Goal: Complete application form: Complete application form

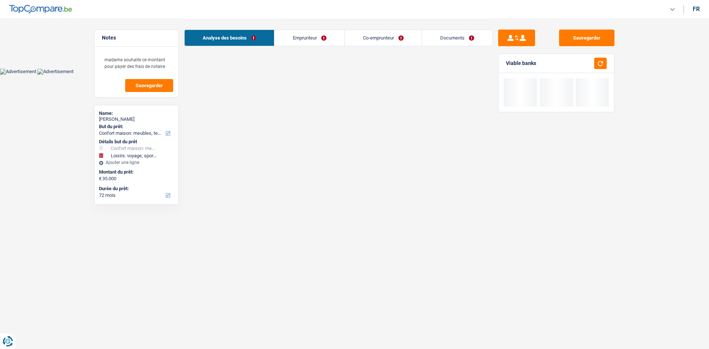
select select "household"
select select "hobbies"
select select "72"
select select "32"
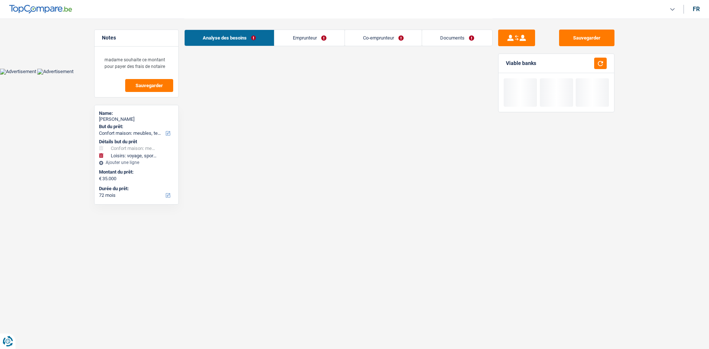
select select "married"
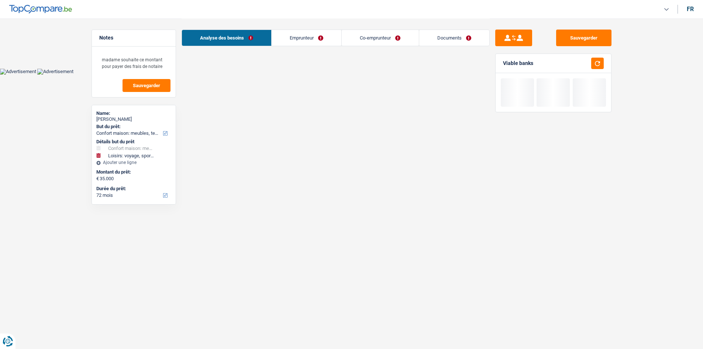
select select "72"
select select "household"
select select "not_answered"
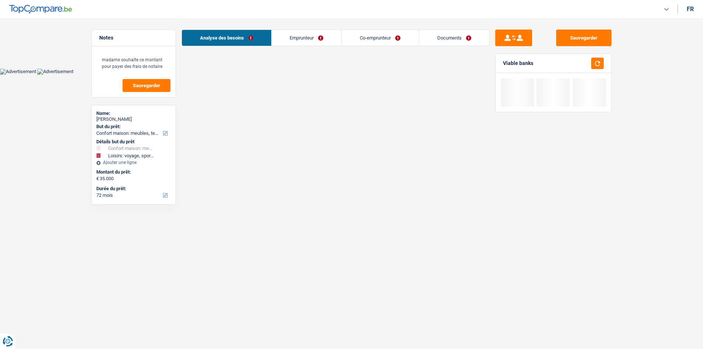
select select "hobbies"
select select "72"
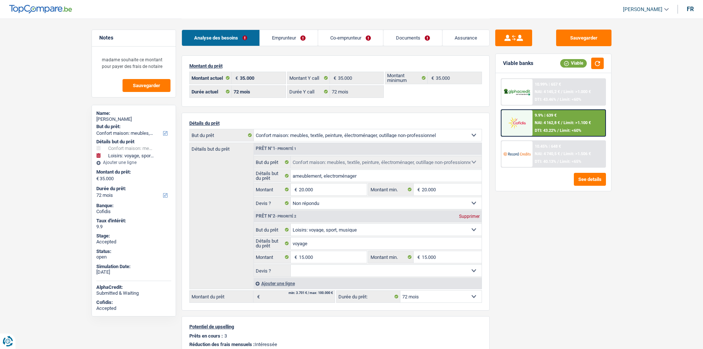
click at [297, 38] on link "Emprunteur" at bounding box center [289, 38] width 58 height 16
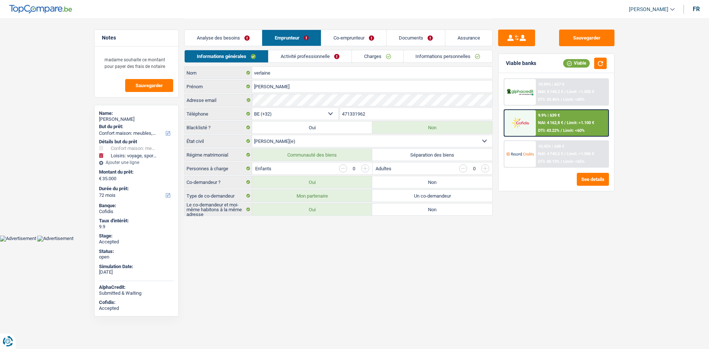
click at [320, 57] on link "Activité professionnelle" at bounding box center [309, 56] width 83 height 12
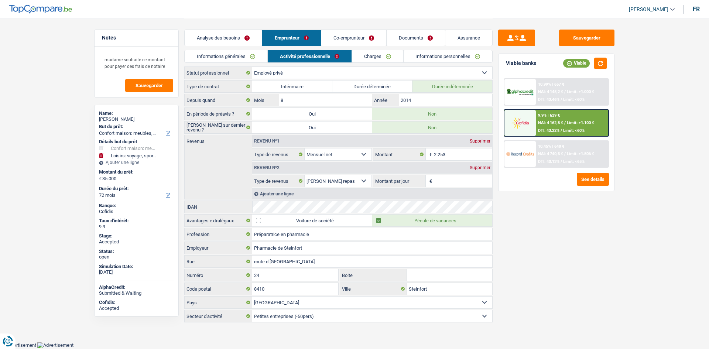
click at [384, 53] on link "Charges" at bounding box center [377, 56] width 51 height 12
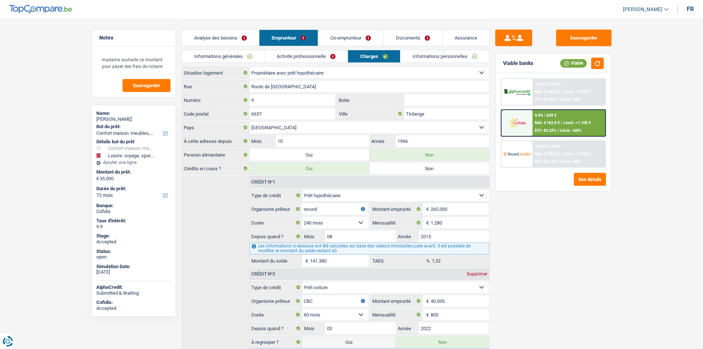
click at [365, 40] on link "Co-emprunteur" at bounding box center [350, 38] width 65 height 16
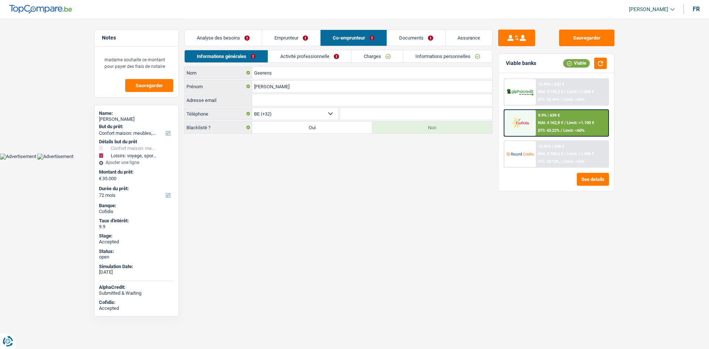
click at [303, 38] on link "Emprunteur" at bounding box center [291, 38] width 58 height 16
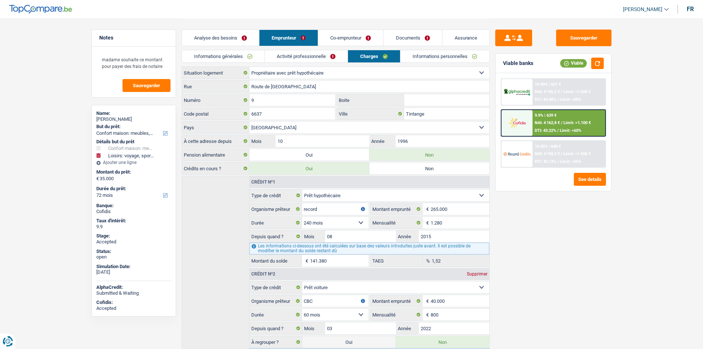
click at [644, 236] on main "Notes madame souhaite ce montant pour payer des frais de notaire Sauvegarder Na…" at bounding box center [351, 255] width 703 height 511
click at [596, 63] on button "button" at bounding box center [597, 63] width 13 height 11
click at [326, 83] on input "Route de Warnach" at bounding box center [370, 86] width 240 height 12
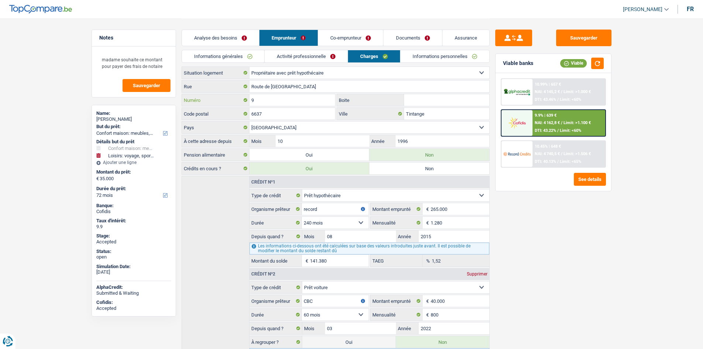
click at [290, 100] on input "9" at bounding box center [293, 100] width 86 height 12
click at [308, 113] on input "6637" at bounding box center [293, 114] width 86 height 12
click at [430, 113] on input "Tintange" at bounding box center [446, 114] width 85 height 12
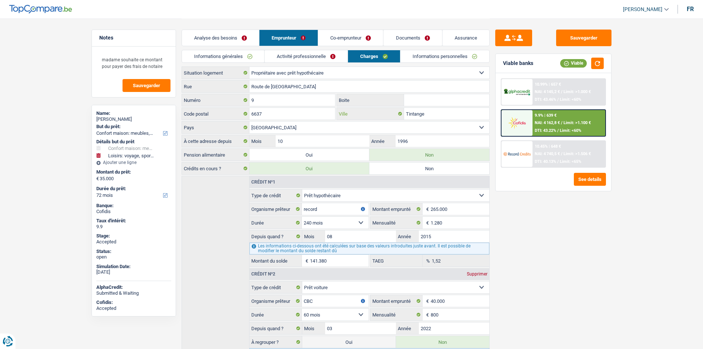
click at [430, 113] on input "Tintange" at bounding box center [446, 114] width 85 height 12
click at [236, 55] on link "Informations générales" at bounding box center [223, 56] width 83 height 12
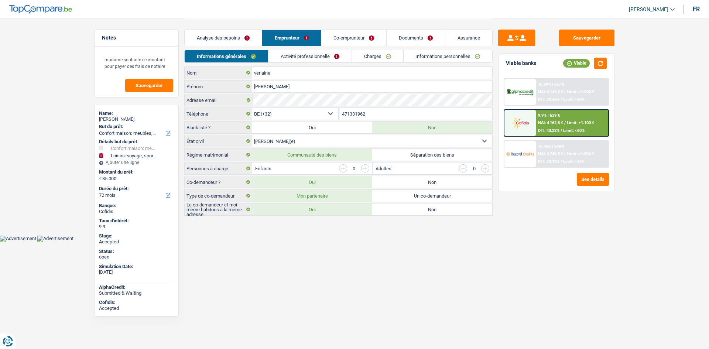
click at [296, 53] on link "Activité professionnelle" at bounding box center [309, 56] width 83 height 12
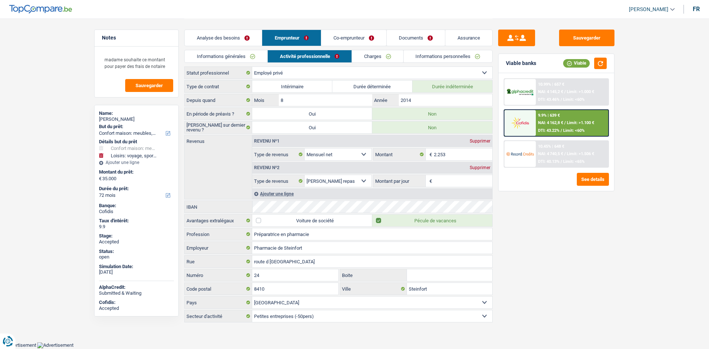
click at [359, 53] on link "Charges" at bounding box center [377, 56] width 51 height 12
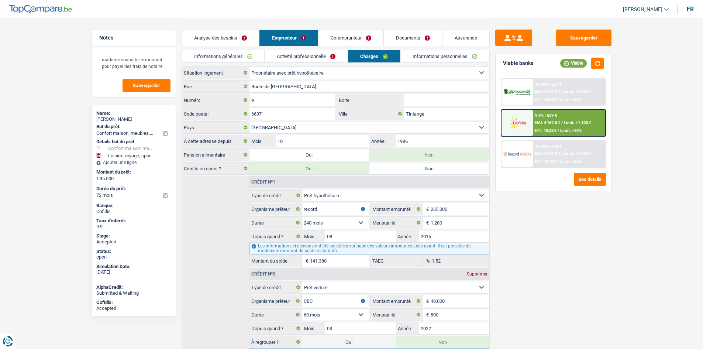
click at [234, 52] on link "Informations générales" at bounding box center [223, 56] width 83 height 12
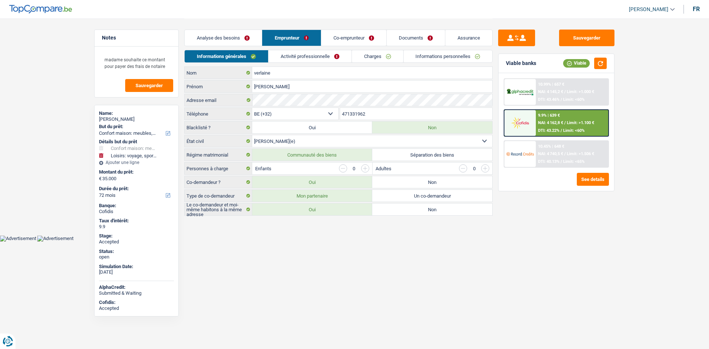
click at [412, 54] on link "Informations personnelles" at bounding box center [447, 56] width 89 height 12
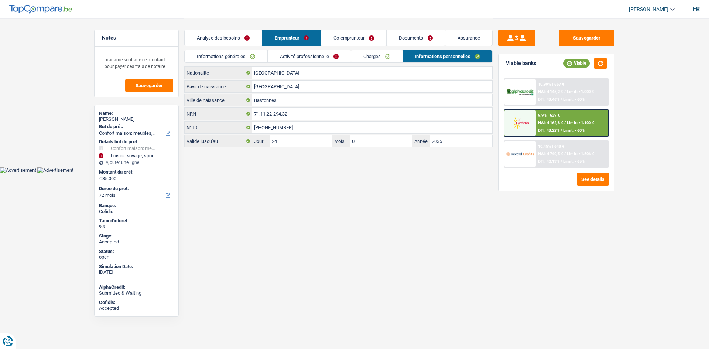
click at [464, 37] on link "Assurance" at bounding box center [468, 38] width 47 height 16
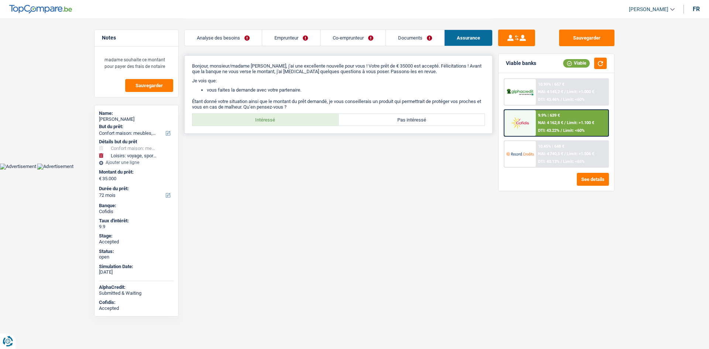
click at [295, 124] on label "Intéressé" at bounding box center [265, 120] width 146 height 12
click at [295, 124] on input "Intéressé" at bounding box center [265, 120] width 146 height 12
radio input "true"
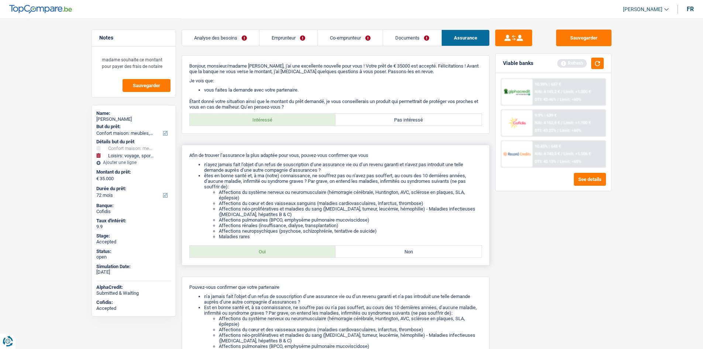
click at [300, 254] on label "Oui" at bounding box center [263, 251] width 146 height 12
click at [300, 254] on input "Oui" at bounding box center [263, 251] width 146 height 12
radio input "true"
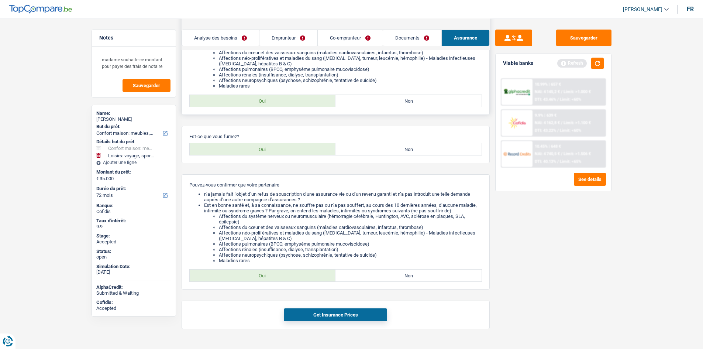
scroll to position [166, 0]
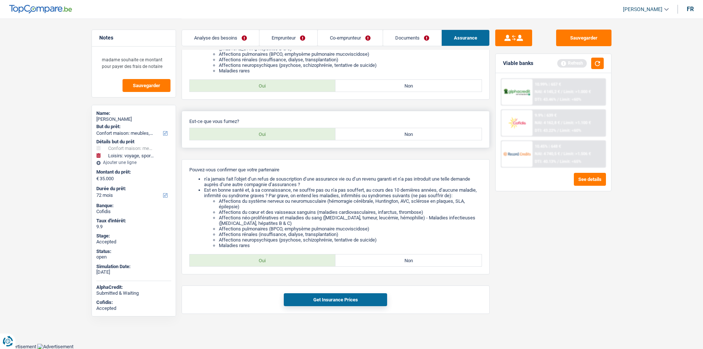
click at [351, 137] on label "Non" at bounding box center [409, 134] width 146 height 12
click at [351, 137] on input "Non" at bounding box center [409, 134] width 146 height 12
radio input "true"
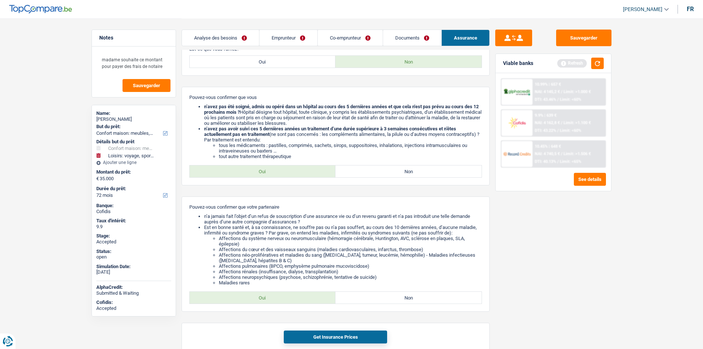
scroll to position [240, 0]
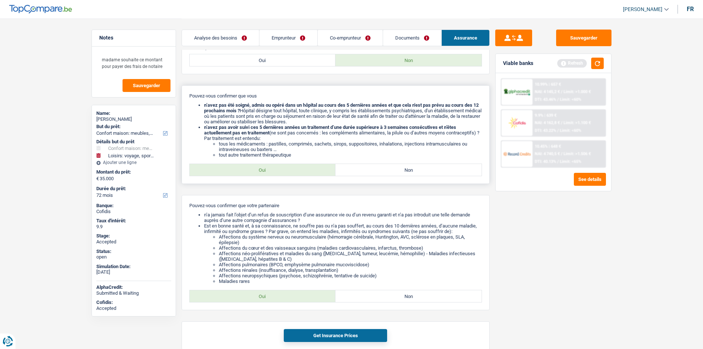
click at [294, 171] on label "Oui" at bounding box center [263, 170] width 146 height 12
click at [294, 171] on input "Oui" at bounding box center [263, 170] width 146 height 12
radio input "true"
click at [311, 299] on label "Oui" at bounding box center [263, 296] width 146 height 12
click at [311, 299] on input "Oui" at bounding box center [263, 296] width 146 height 12
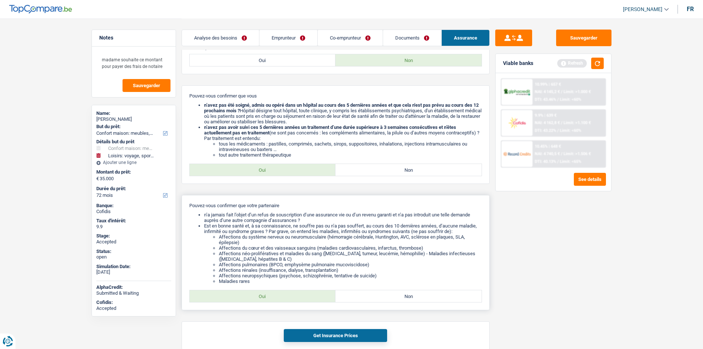
radio input "true"
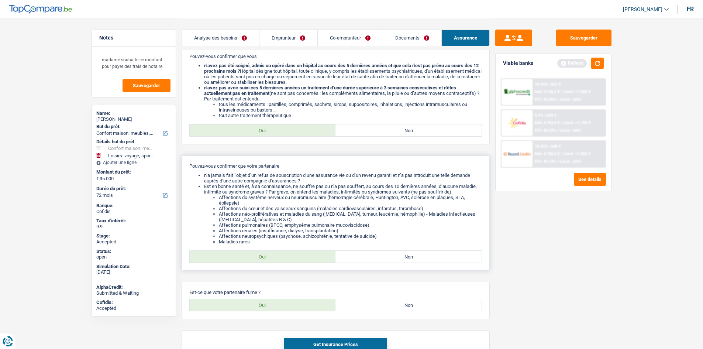
scroll to position [324, 0]
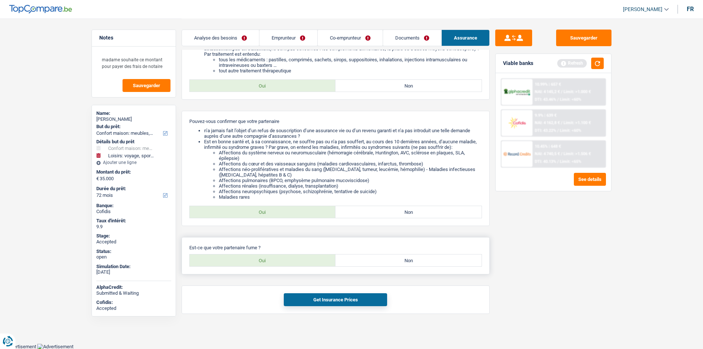
click at [406, 261] on label "Non" at bounding box center [409, 260] width 146 height 12
click at [406, 261] on input "Non" at bounding box center [409, 260] width 146 height 12
radio input "true"
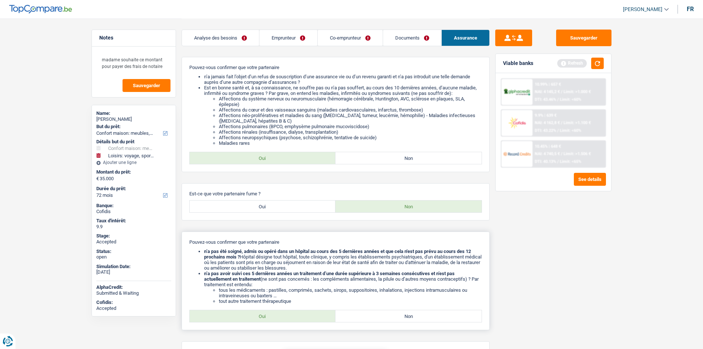
scroll to position [433, 0]
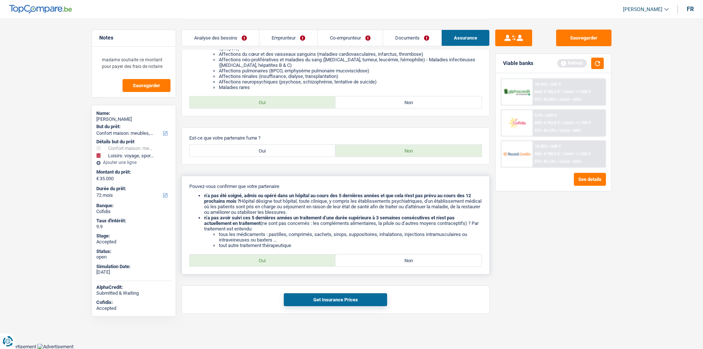
click at [291, 258] on label "Oui" at bounding box center [263, 260] width 146 height 12
click at [291, 258] on input "Oui" at bounding box center [263, 260] width 146 height 12
radio input "true"
click at [342, 293] on button "Get Insurance Prices" at bounding box center [335, 299] width 103 height 13
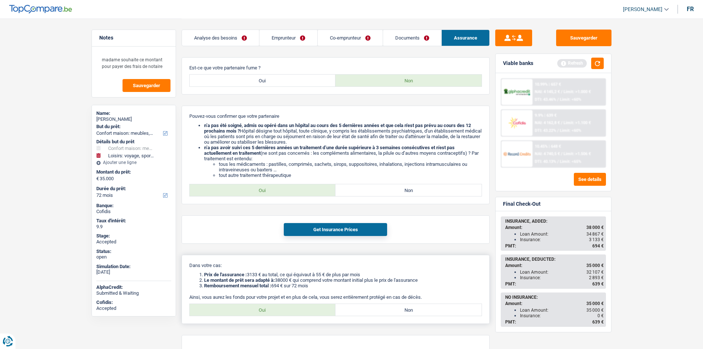
scroll to position [540, 0]
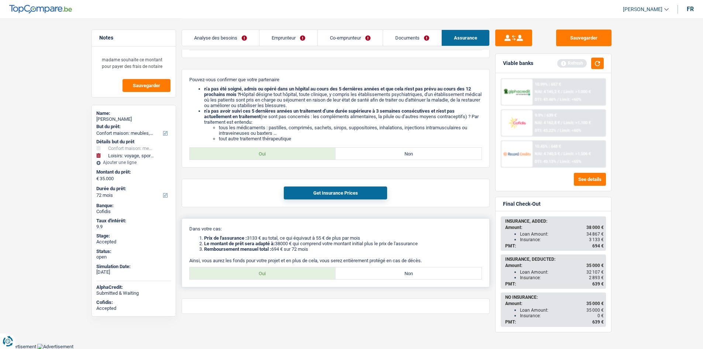
click at [267, 276] on label "Oui" at bounding box center [263, 273] width 146 height 12
click at [267, 276] on input "Oui" at bounding box center [263, 273] width 146 height 12
radio input "true"
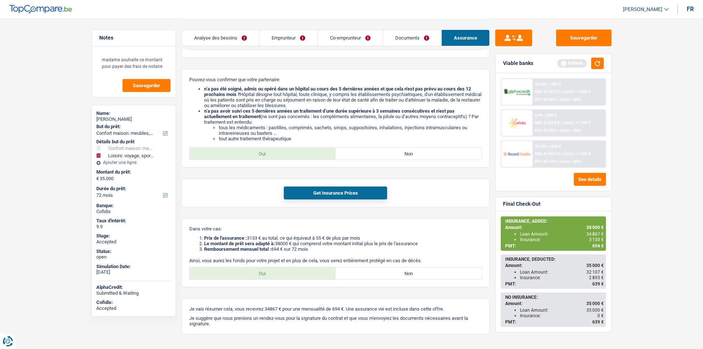
click at [301, 37] on link "Emprunteur" at bounding box center [289, 38] width 58 height 16
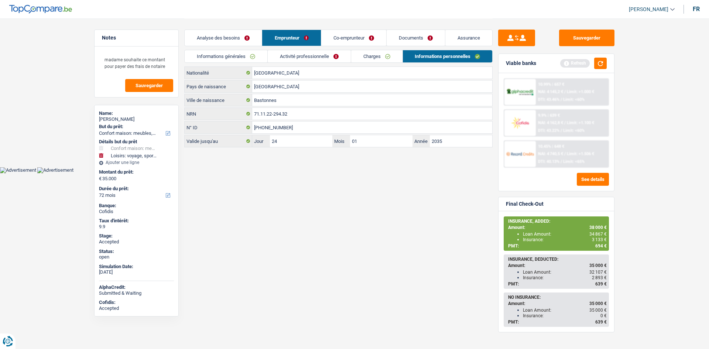
click at [362, 54] on link "Charges" at bounding box center [376, 56] width 51 height 12
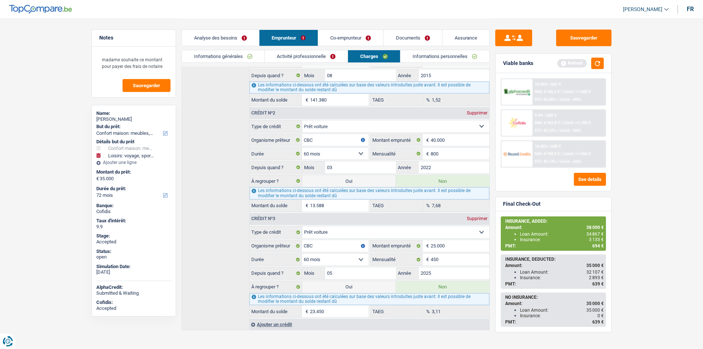
scroll to position [167, 0]
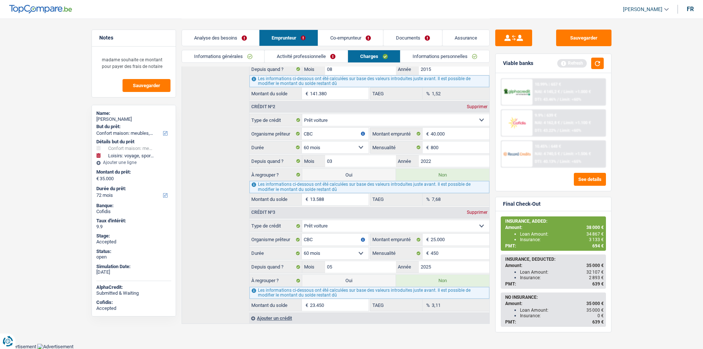
click at [684, 178] on main "Notes madame souhaite ce montant pour payer des frais de notaire Sauvegarder Na…" at bounding box center [351, 88] width 703 height 511
click at [677, 176] on main "Notes madame souhaite ce montant pour payer des frais de notaire Sauvegarder Na…" at bounding box center [351, 88] width 703 height 511
click at [675, 176] on main "Notes madame souhaite ce montant pour payer des frais de notaire Sauvegarder Na…" at bounding box center [351, 88] width 703 height 511
click at [676, 172] on main "Notes madame souhaite ce montant pour payer des frais de notaire Sauvegarder Na…" at bounding box center [351, 88] width 703 height 511
click at [399, 15] on header "Habib Tasan Se déconnecter fr" at bounding box center [351, 9] width 703 height 19
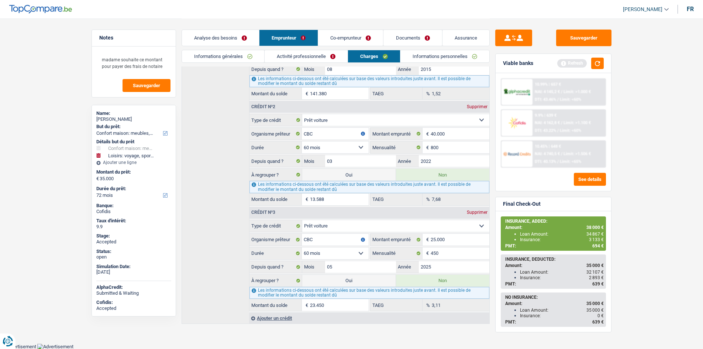
click at [516, 10] on header "Habib Tasan Se déconnecter fr" at bounding box center [351, 9] width 703 height 19
click at [354, 36] on link "Co-emprunteur" at bounding box center [350, 38] width 65 height 16
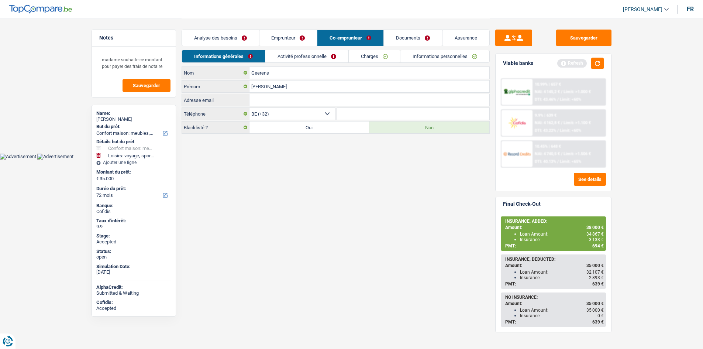
scroll to position [0, 0]
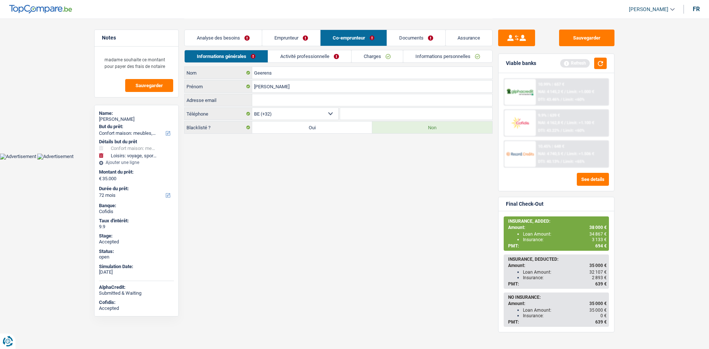
click at [239, 40] on link "Analyse des besoins" at bounding box center [223, 38] width 77 height 16
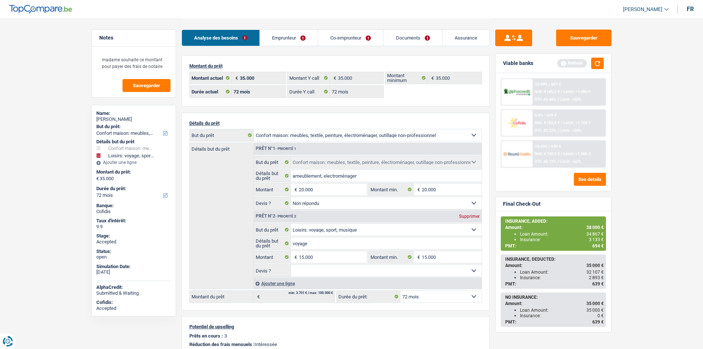
click at [649, 163] on main "Notes madame souhaite ce montant pour payer des frais de notaire Sauvegarder Na…" at bounding box center [351, 225] width 703 height 450
click at [420, 57] on div "Montant du prêt 35.000 € Montant actuel 35.000 € Montant Y call 35.000 € Montan…" at bounding box center [336, 80] width 308 height 51
click at [167, 6] on header "Habib Tasan Se déconnecter fr" at bounding box center [351, 9] width 703 height 19
click at [168, 6] on header "Habib Tasan Se déconnecter fr" at bounding box center [351, 9] width 703 height 19
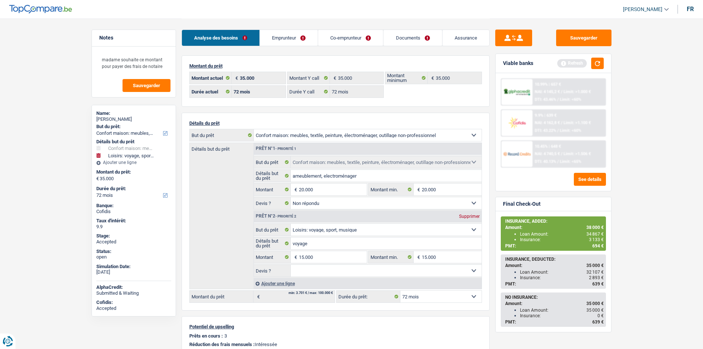
drag, startPoint x: 29, startPoint y: 60, endPoint x: 37, endPoint y: 44, distance: 18.0
click at [30, 60] on main "Notes madame souhaite ce montant pour payer des frais de notaire Sauvegarder Na…" at bounding box center [351, 225] width 703 height 450
click at [639, 159] on main "Notes madame souhaite ce montant pour payer des frais de notaire Sauvegarder Na…" at bounding box center [351, 225] width 703 height 450
click at [642, 159] on main "Notes madame souhaite ce montant pour payer des frais de notaire Sauvegarder Na…" at bounding box center [351, 225] width 703 height 450
click at [601, 62] on button "button" at bounding box center [597, 63] width 13 height 11
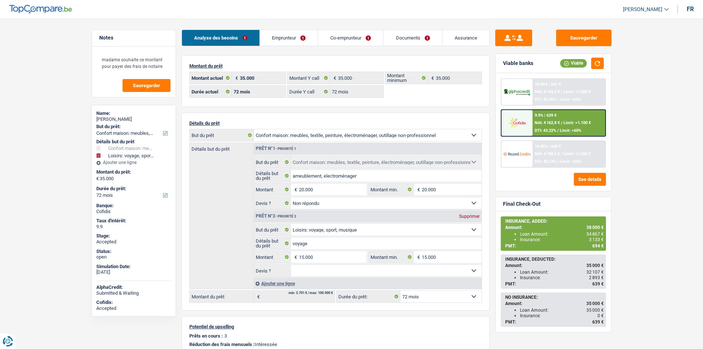
click at [475, 18] on div "Analyse des besoins Emprunteur Co-emprunteur Documents Assurance" at bounding box center [336, 33] width 308 height 31
click at [49, 124] on main "Notes madame souhaite ce montant pour payer des frais de notaire Sauvegarder Na…" at bounding box center [351, 225] width 703 height 450
click at [271, 40] on link "Emprunteur" at bounding box center [289, 38] width 58 height 16
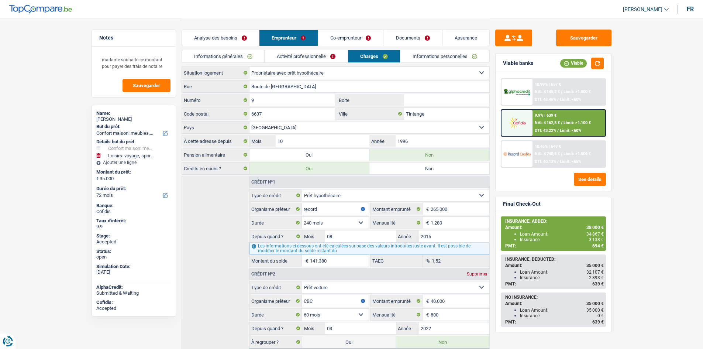
click at [354, 37] on link "Co-emprunteur" at bounding box center [350, 38] width 65 height 16
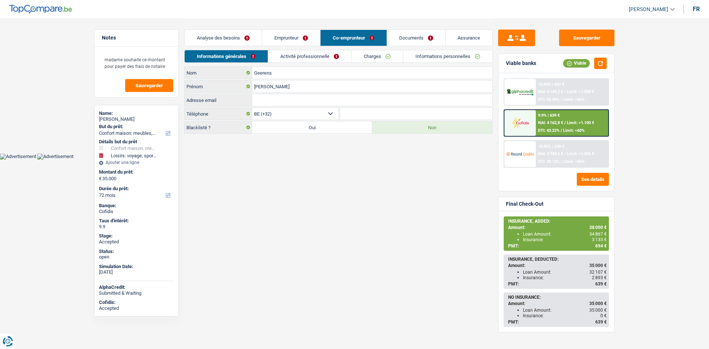
click at [376, 50] on link "Charges" at bounding box center [376, 56] width 51 height 12
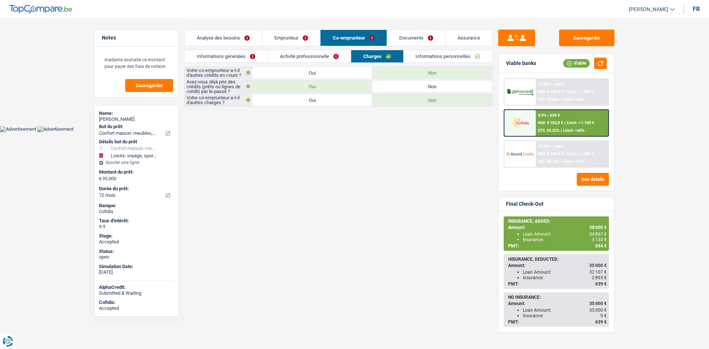
click at [320, 55] on link "Activité professionnelle" at bounding box center [309, 56] width 83 height 12
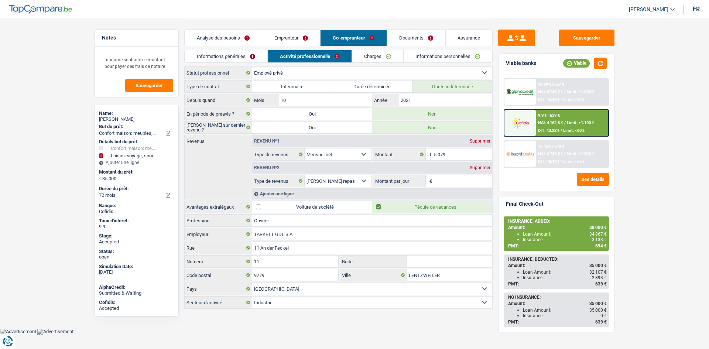
click at [360, 55] on link "Charges" at bounding box center [377, 56] width 51 height 12
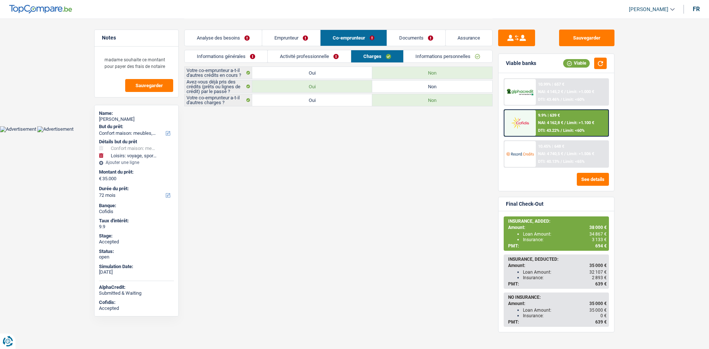
click at [227, 38] on link "Analyse des besoins" at bounding box center [223, 38] width 77 height 16
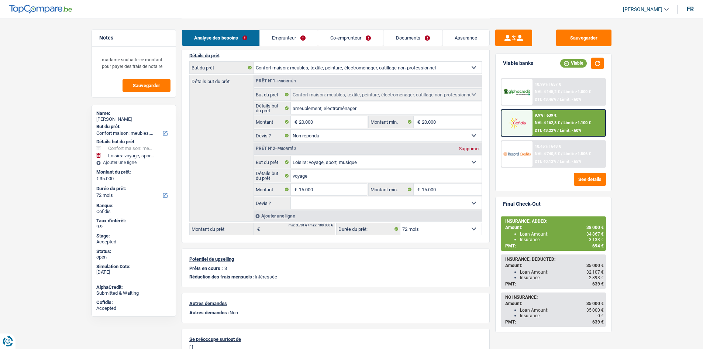
scroll to position [74, 0]
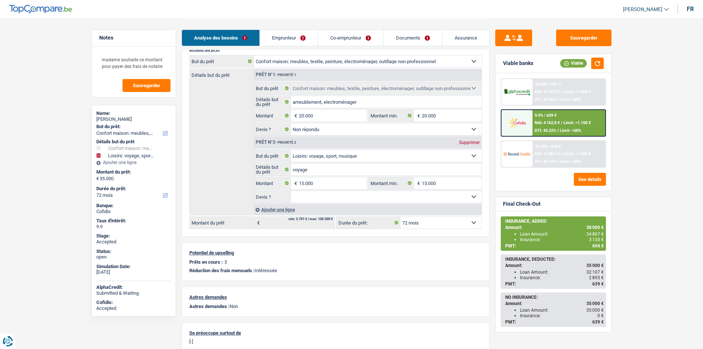
click at [553, 85] on div "10.99% | 657 €" at bounding box center [548, 84] width 26 height 5
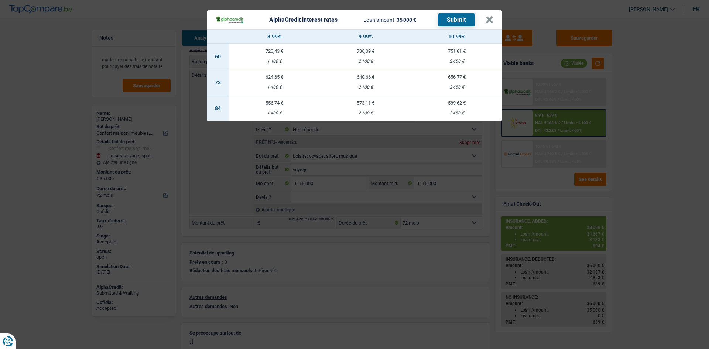
click at [613, 149] on div "AlphaCredit interest rates Loan amount: 35 000 € Submit × 8.99% 9.99% 10.99% 60…" at bounding box center [354, 174] width 709 height 349
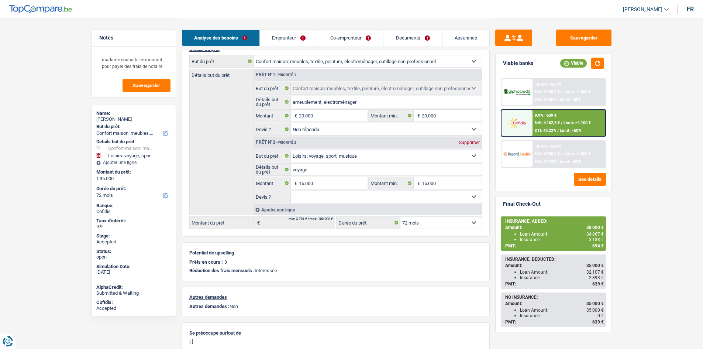
click at [291, 37] on link "Emprunteur" at bounding box center [289, 38] width 58 height 16
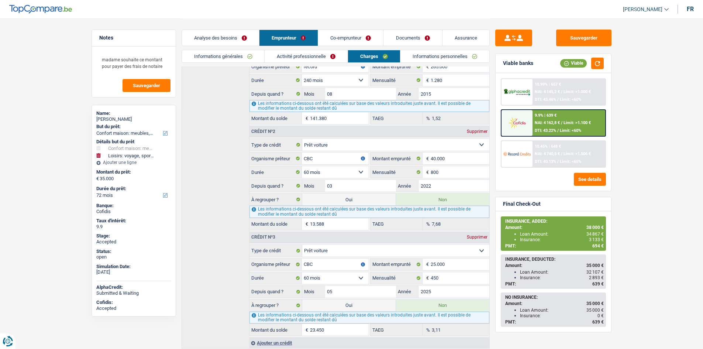
scroll to position [148, 0]
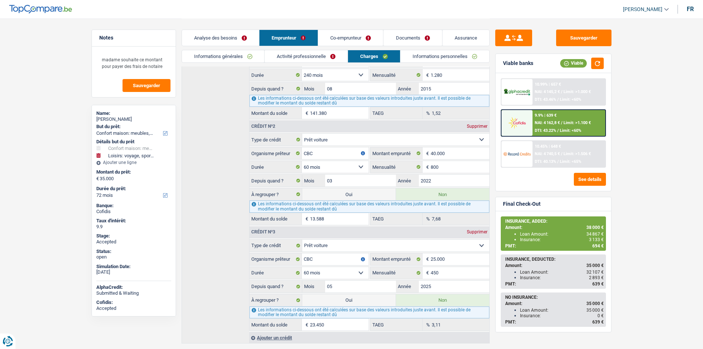
click at [552, 155] on span "NAI: 4 740,5 €" at bounding box center [547, 153] width 25 height 5
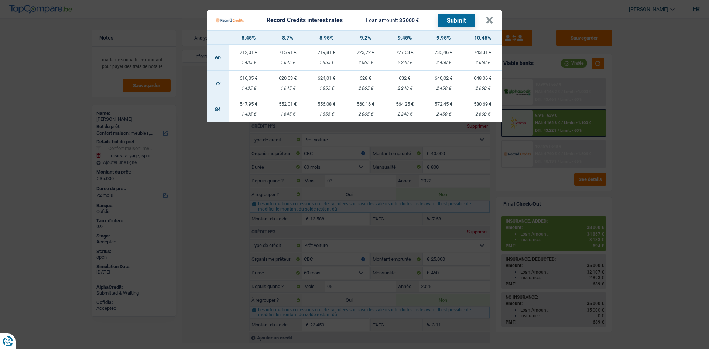
click at [621, 150] on Credits "Record Credits interest rates Loan amount: 35 000 € Submit × 8.45% 8.7% 8.95% 9…" at bounding box center [354, 174] width 709 height 349
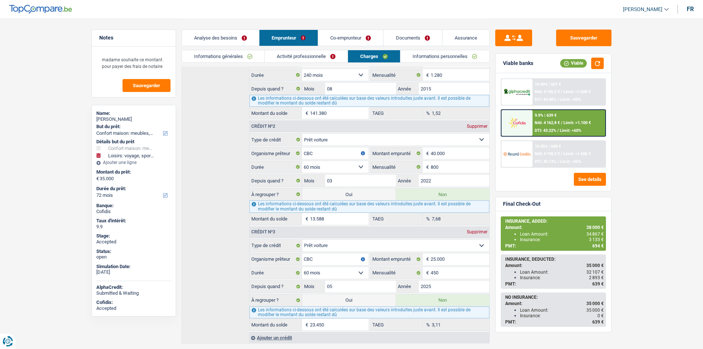
click at [240, 39] on link "Analyse des besoins" at bounding box center [220, 38] width 77 height 16
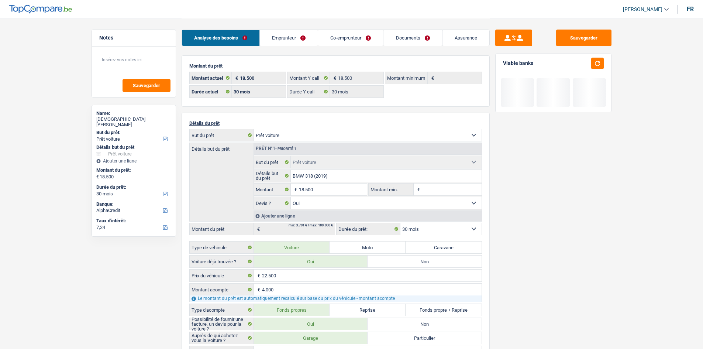
select select "car"
select select "30"
select select "alphacredit"
select select "30"
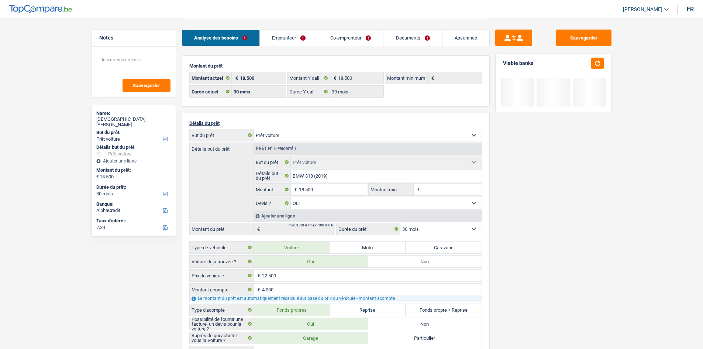
select select "30"
select select "car"
select select "yes"
select select "30"
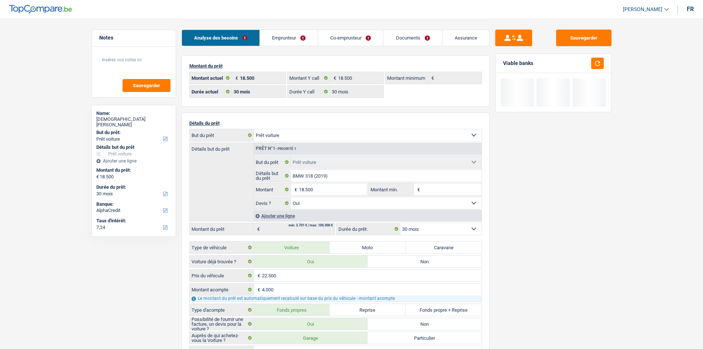
select select "publicEmployee"
select select "netSalary"
select select "mealVouchers"
select select "familyAllowances"
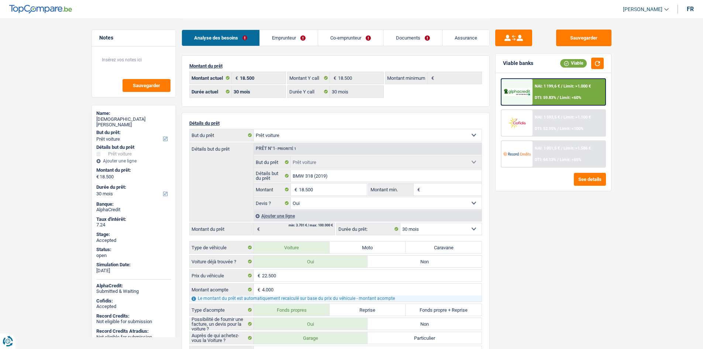
click at [532, 254] on div "Sauvegarder Viable banks Viable NAI: 1 199,6 € / Limit: >1.000 € DTI: 59.83% / …" at bounding box center [553, 184] width 127 height 308
click at [470, 34] on link "Assurance" at bounding box center [466, 38] width 47 height 16
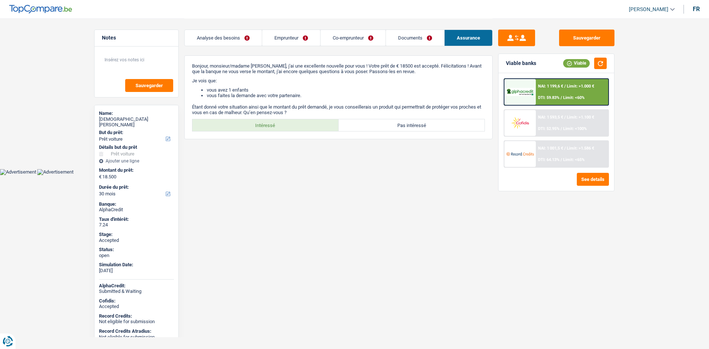
click at [293, 37] on link "Emprunteur" at bounding box center [291, 38] width 58 height 16
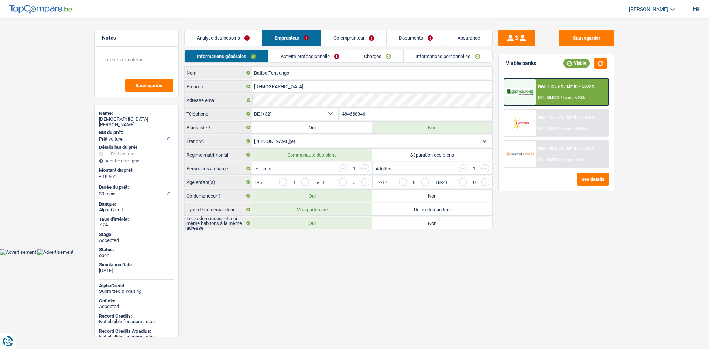
click at [285, 62] on li "Activité professionnelle" at bounding box center [309, 56] width 83 height 13
click at [301, 61] on link "Activité professionnelle" at bounding box center [309, 56] width 83 height 12
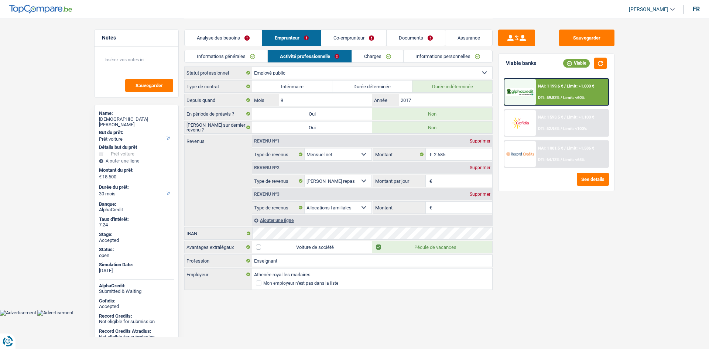
click at [560, 85] on span "NAI: 1 199,6 €" at bounding box center [550, 86] width 25 height 5
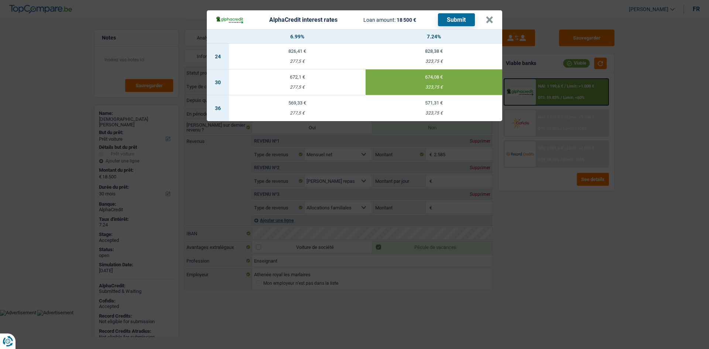
click at [556, 213] on div "AlphaCredit interest rates Loan amount: 18 500 € Submit × 6.99% 7.24% 24 826,41…" at bounding box center [354, 174] width 709 height 349
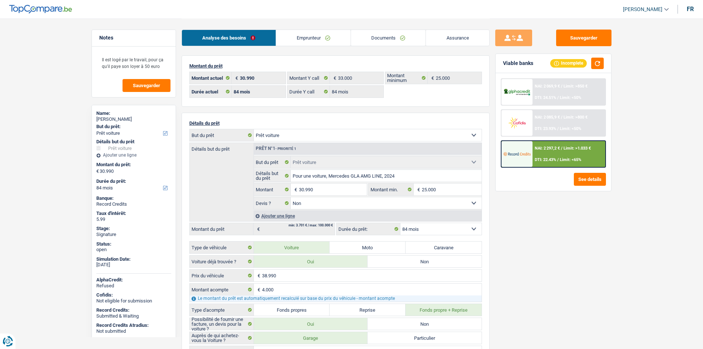
select select "car"
select select "84"
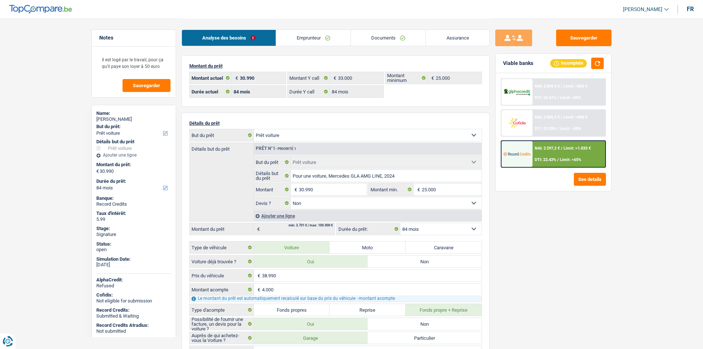
select select "car"
select select "false"
select select "84"
click at [309, 41] on link "Emprunteur" at bounding box center [313, 38] width 75 height 16
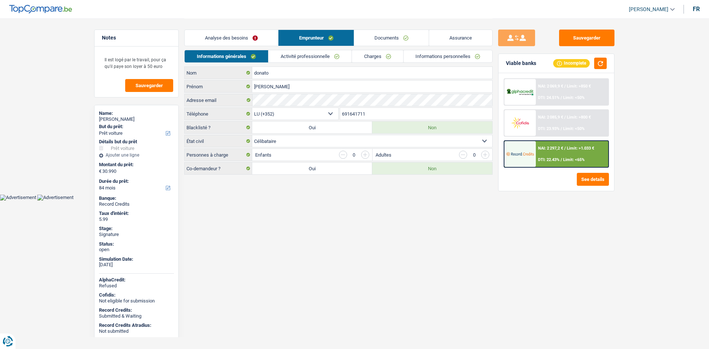
click at [410, 39] on link "Documents" at bounding box center [391, 38] width 75 height 16
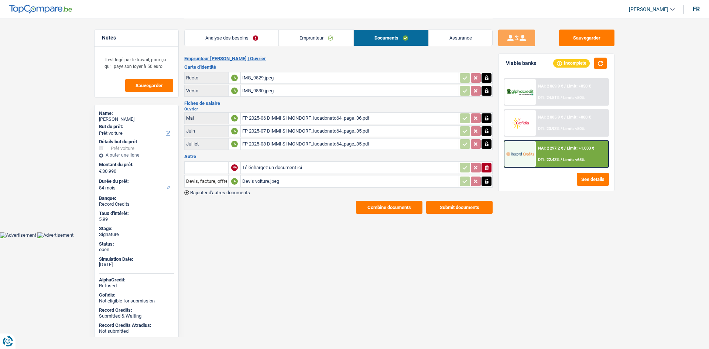
click at [322, 145] on div "FP 2025-08 DIMMI SI MONDORF_lucadonato64_page_35.pdf" at bounding box center [349, 143] width 215 height 11
click at [240, 37] on link "Analyse des besoins" at bounding box center [232, 38] width 94 height 16
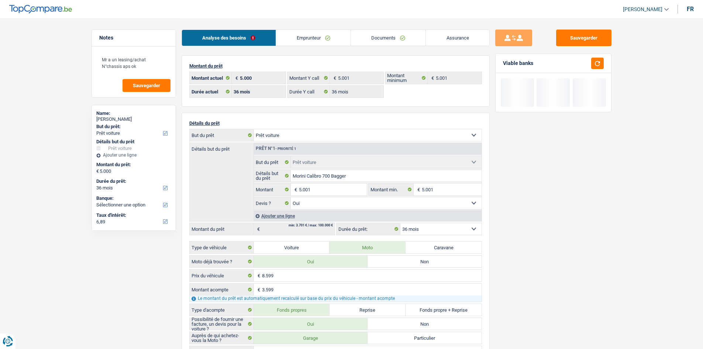
select select "car"
select select "36"
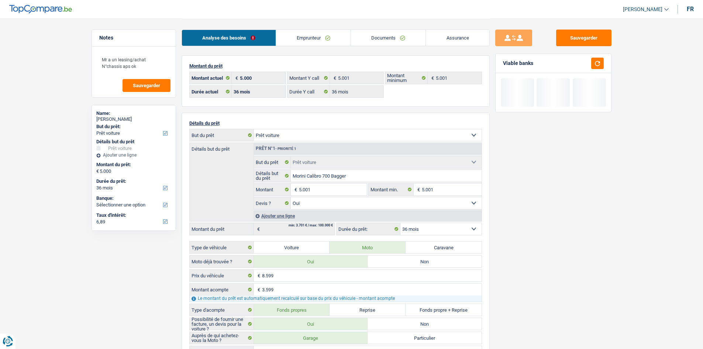
select select "car"
select select "yes"
select select "36"
select select "32"
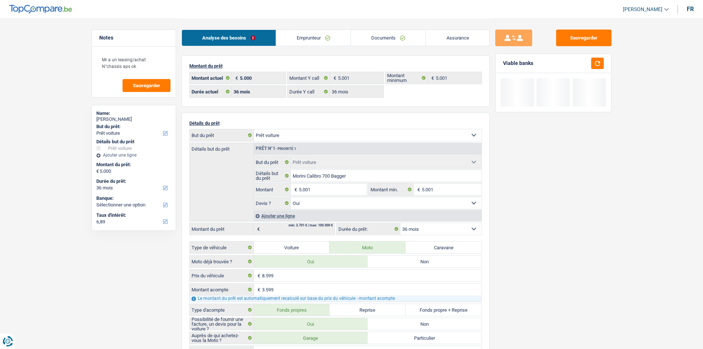
select select "divorced"
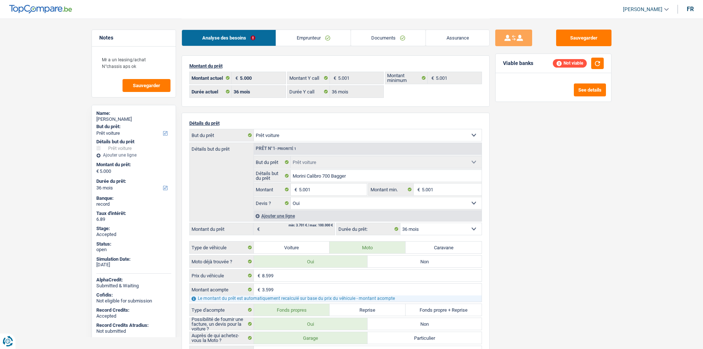
click at [314, 40] on link "Emprunteur" at bounding box center [313, 38] width 75 height 16
select select "car"
select select "36"
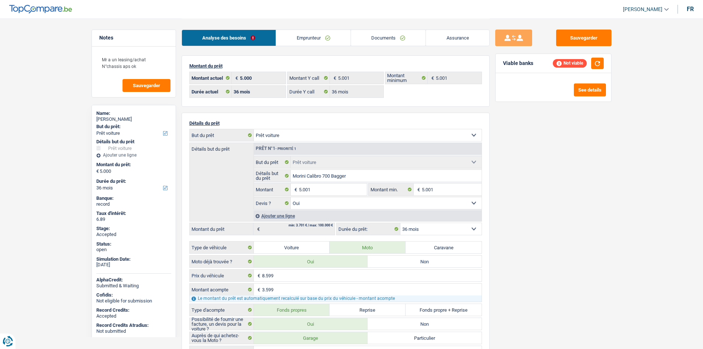
select select "36"
select select "car"
select select "yes"
select select "36"
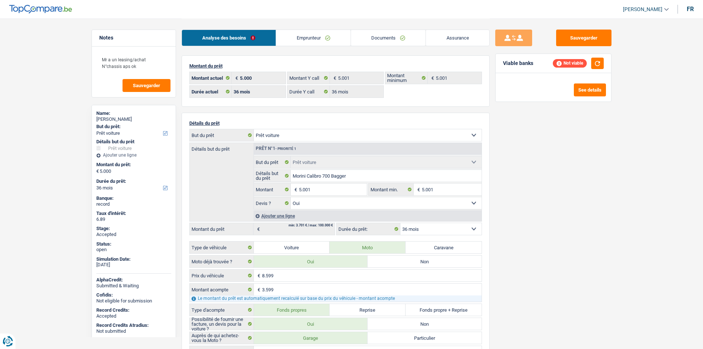
select select "32"
select select "divorced"
click at [306, 41] on link "Emprunteur" at bounding box center [313, 38] width 75 height 16
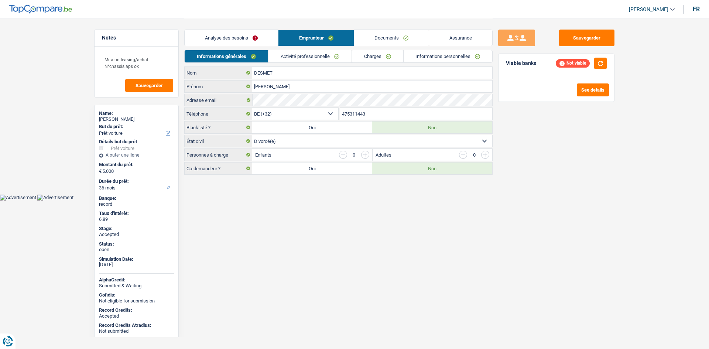
click at [355, 112] on input "475311443" at bounding box center [416, 114] width 152 height 12
type input "475381443"
click at [377, 56] on link "Charges" at bounding box center [377, 56] width 51 height 12
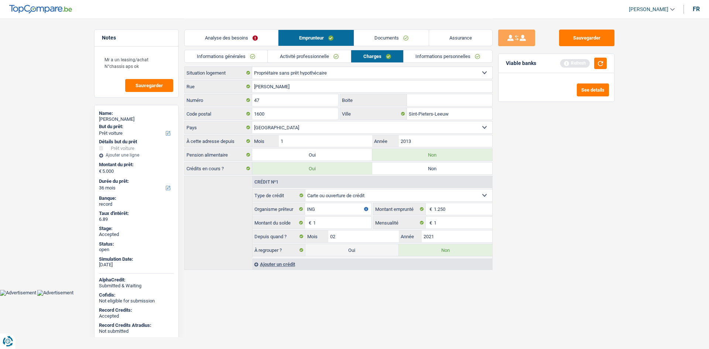
click at [611, 160] on div "Sauvegarder Viable banks Refresh See details" at bounding box center [555, 184] width 127 height 308
click at [449, 60] on link "Informations personnelles" at bounding box center [447, 56] width 89 height 12
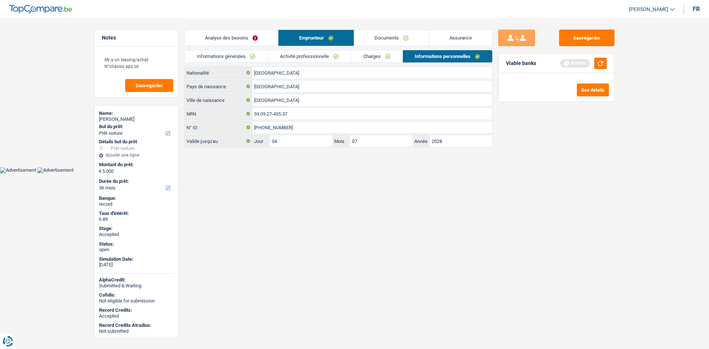
click at [458, 35] on link "Assurance" at bounding box center [460, 38] width 63 height 16
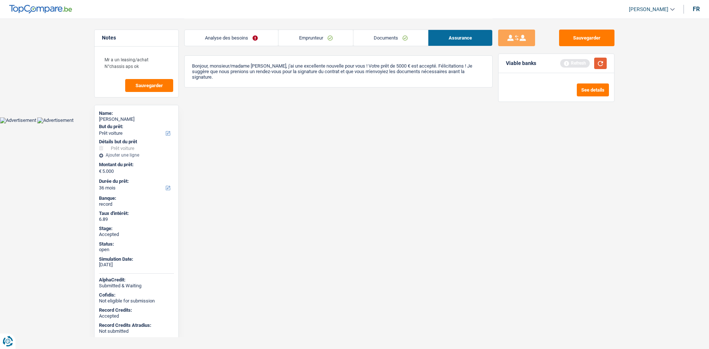
click at [606, 62] on button "button" at bounding box center [600, 63] width 13 height 11
click at [129, 121] on div "[PERSON_NAME]" at bounding box center [136, 119] width 75 height 6
copy div "[PERSON_NAME]"
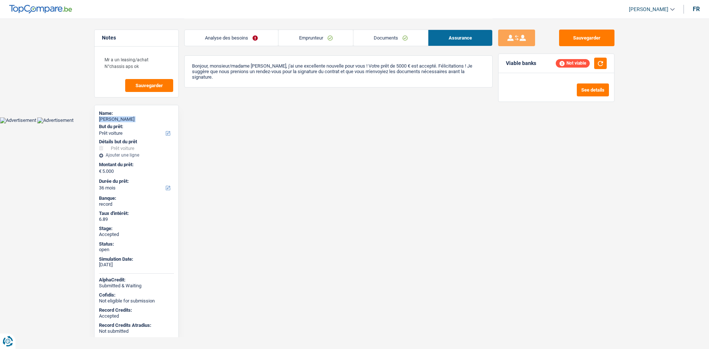
click at [305, 34] on link "Emprunteur" at bounding box center [315, 38] width 74 height 16
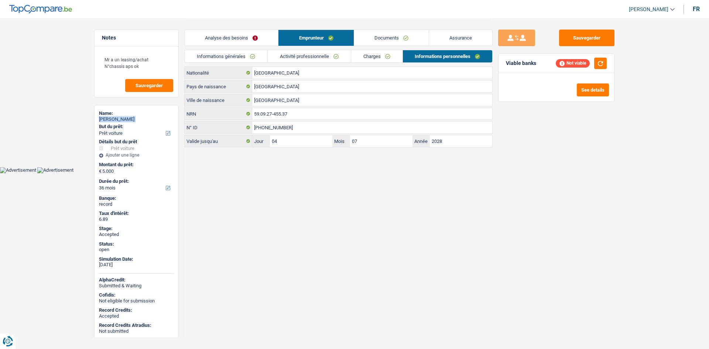
click at [264, 56] on link "Informations générales" at bounding box center [226, 56] width 83 height 12
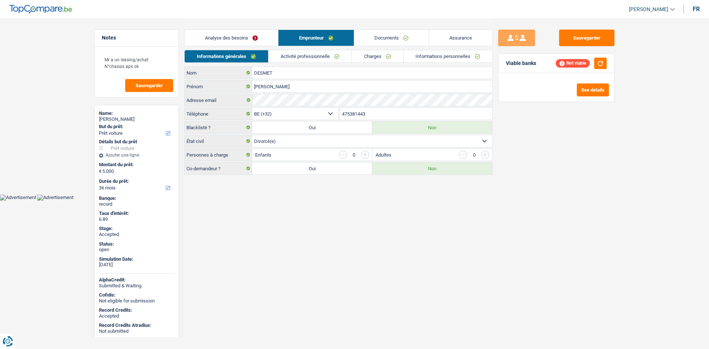
click at [383, 115] on input "475381443" at bounding box center [416, 114] width 152 height 12
click at [361, 200] on html "Vous avez le contrôle de vos données Nous utilisons des cookies, tout comme nos…" at bounding box center [354, 100] width 709 height 200
click at [309, 56] on link "Activité professionnelle" at bounding box center [309, 56] width 83 height 12
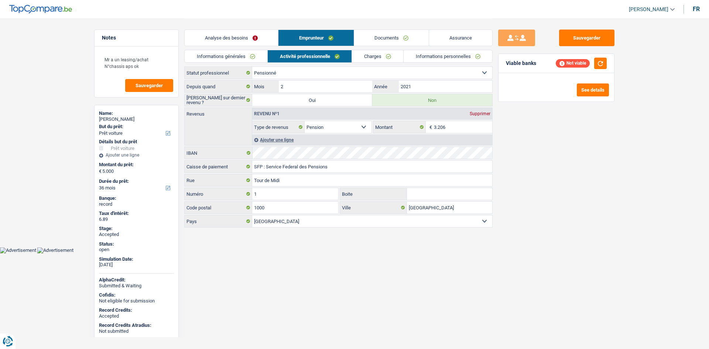
click at [353, 253] on html "Vous avez le contrôle de vos données Nous utilisons des cookies, tout comme nos…" at bounding box center [354, 126] width 709 height 253
click at [374, 54] on link "Charges" at bounding box center [377, 56] width 51 height 12
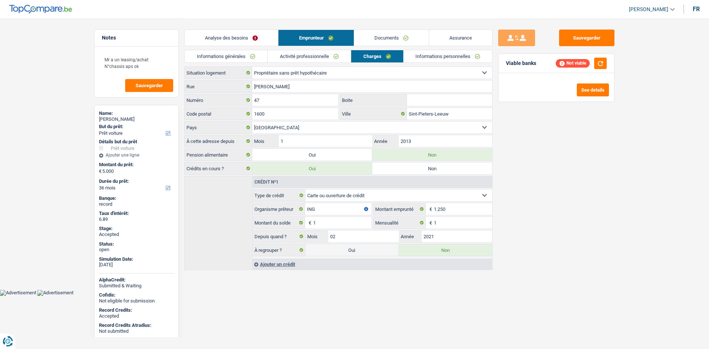
click at [598, 211] on div "Sauvegarder Viable banks Not viable See details" at bounding box center [555, 184] width 127 height 308
click at [604, 62] on button "button" at bounding box center [600, 63] width 13 height 11
click at [623, 220] on main "Notes Mr a un leasing/achat N°chassis aps ok Sauvegarder Name: [PERSON_NAME] Bu…" at bounding box center [354, 144] width 709 height 289
click at [423, 56] on link "Informations personnelles" at bounding box center [447, 56] width 89 height 12
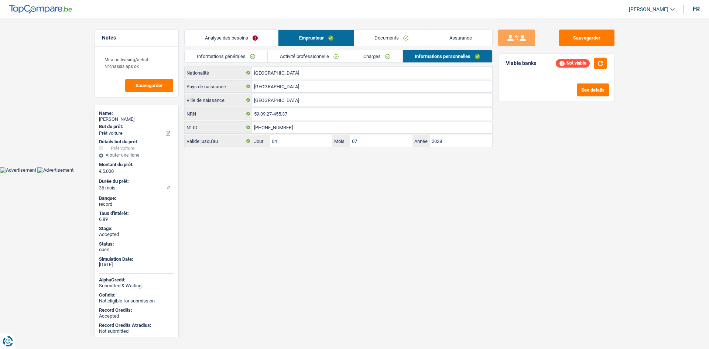
click at [434, 173] on html "Vous avez le contrôle de vos données Nous utilisons des cookies, tout comme nos…" at bounding box center [354, 86] width 709 height 173
click at [390, 38] on link "Documents" at bounding box center [391, 38] width 75 height 16
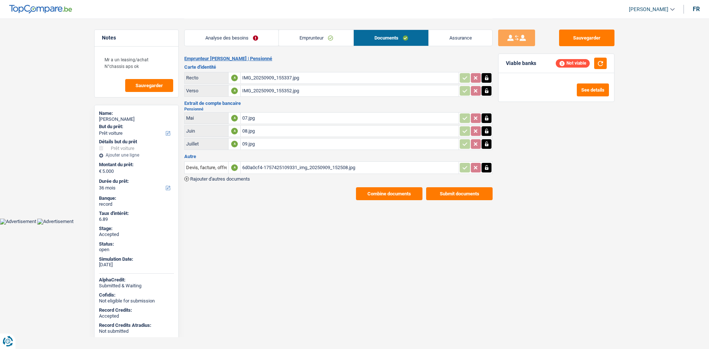
click at [455, 38] on link "Assurance" at bounding box center [460, 38] width 63 height 16
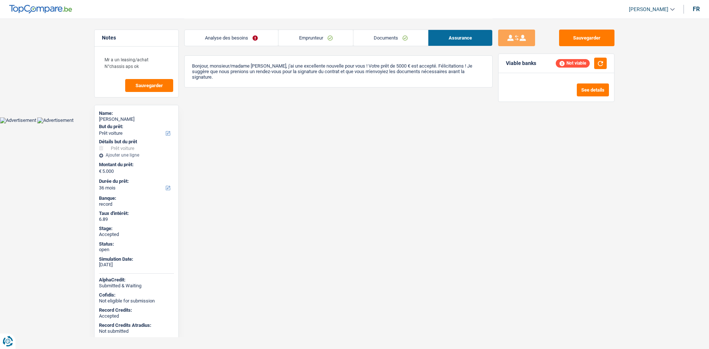
click at [412, 38] on link "Documents" at bounding box center [390, 38] width 75 height 16
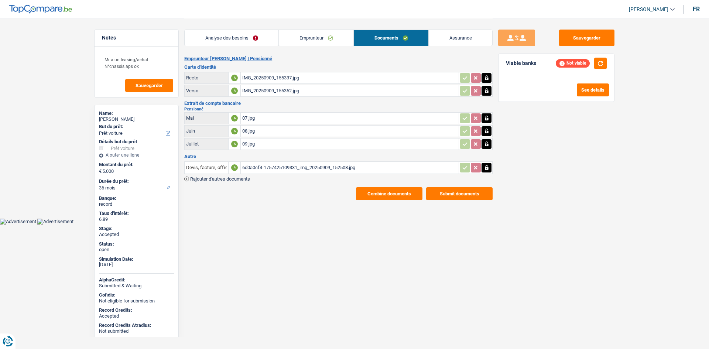
click at [286, 170] on div "6d0a0cf4-1757425109331_img_20250909_152508.jpg" at bounding box center [349, 167] width 215 height 11
click at [302, 148] on div "09.jpg" at bounding box center [349, 143] width 215 height 11
